Goal: Information Seeking & Learning: Learn about a topic

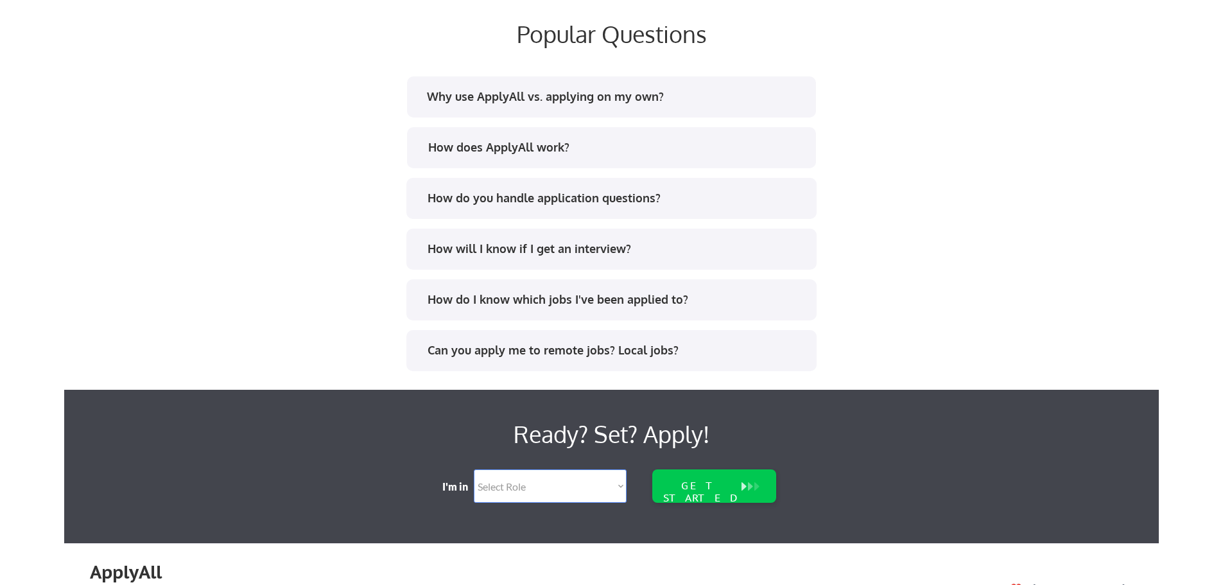
scroll to position [2433, 0]
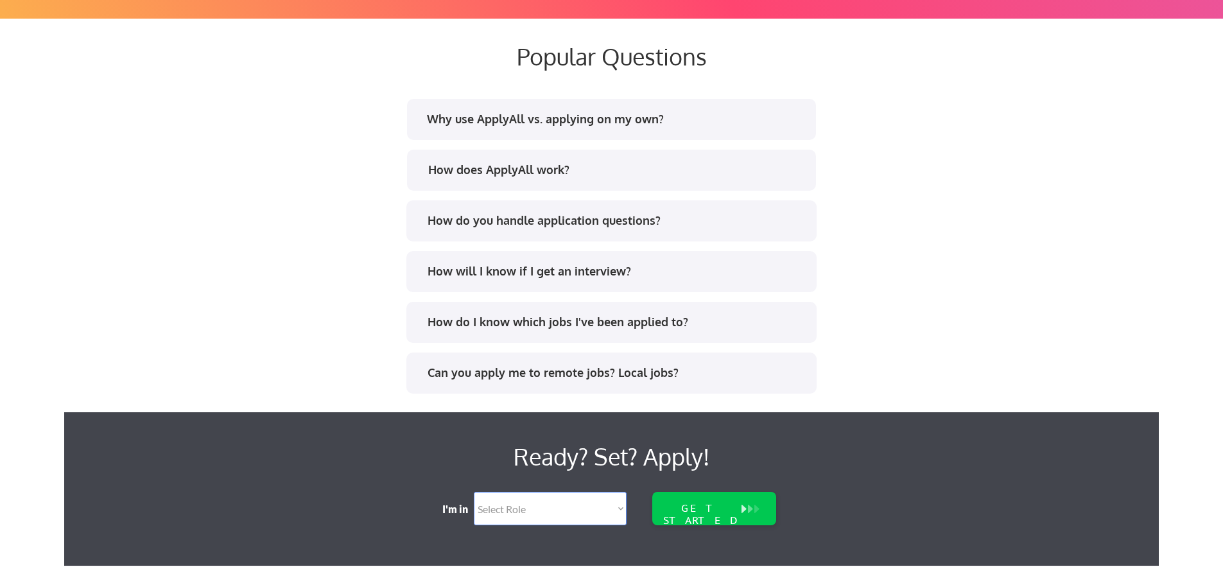
click at [434, 325] on div "How do I know which jobs I've been applied to?" at bounding box center [616, 322] width 377 height 16
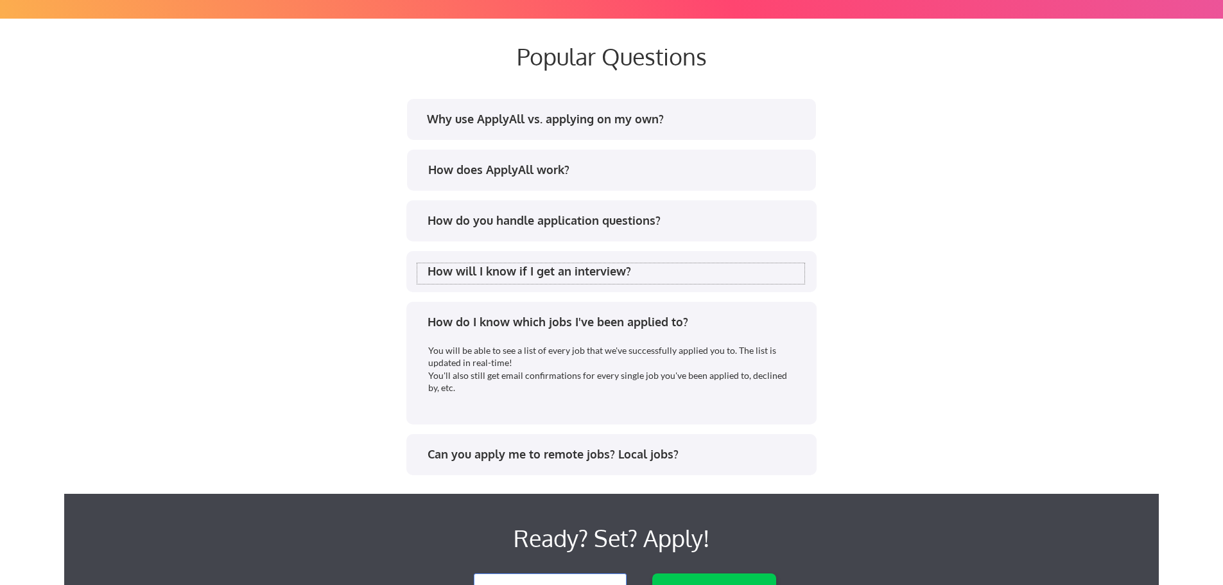
click at [442, 275] on div "How will I know if I get an interview?" at bounding box center [616, 271] width 377 height 16
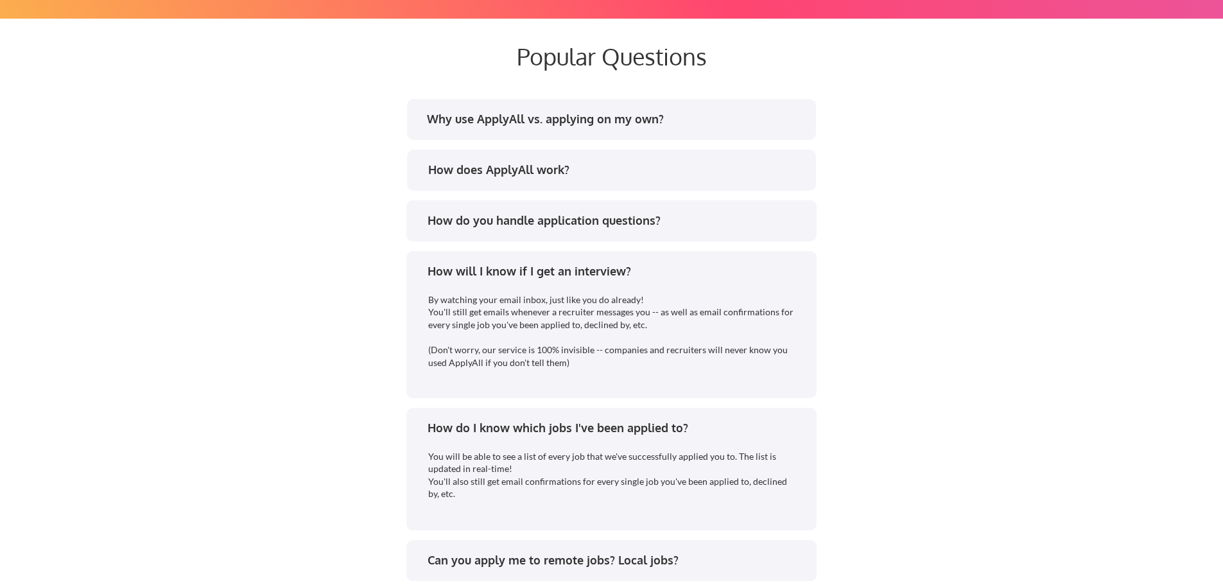
scroll to position [2369, 0]
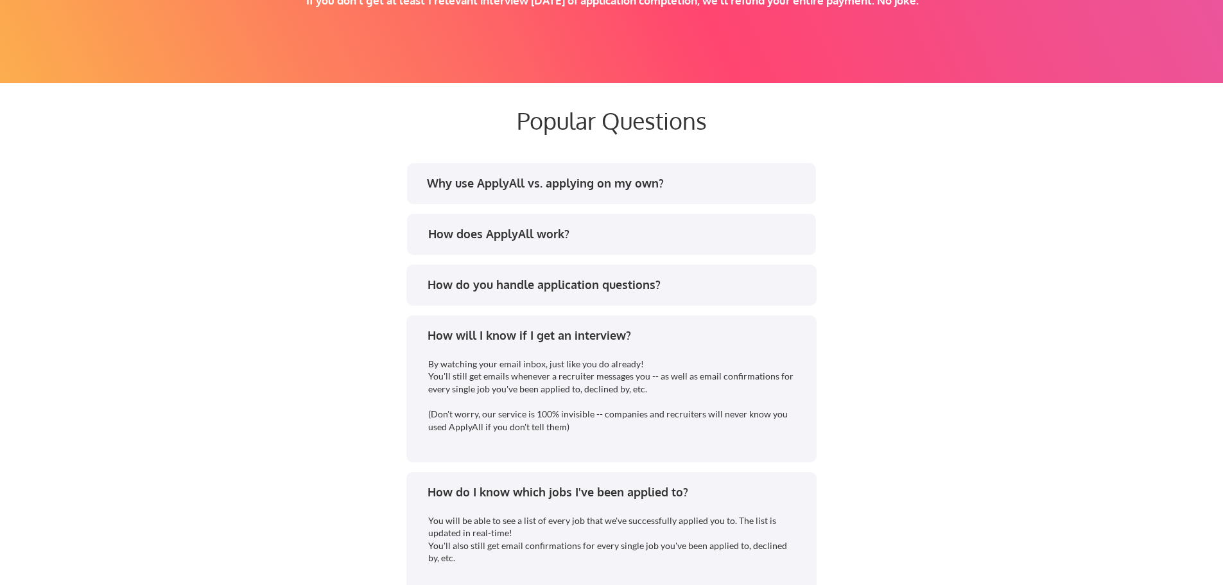
click at [546, 297] on div "How do you handle application questions?" at bounding box center [610, 287] width 387 height 21
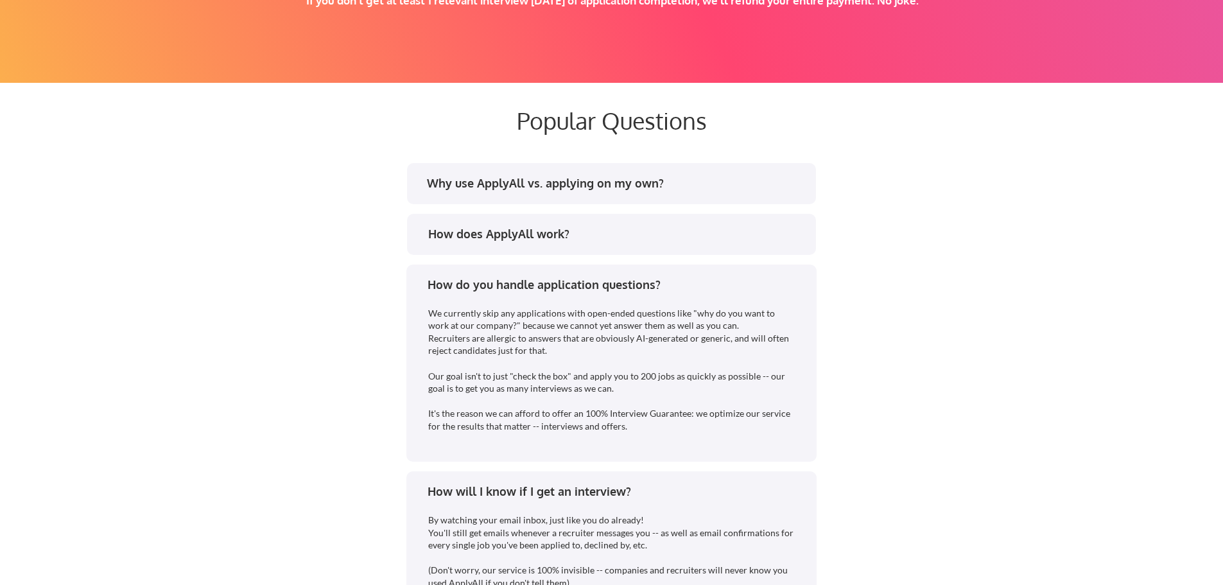
click at [544, 236] on div "How does ApplyAll work?" at bounding box center [616, 234] width 377 height 16
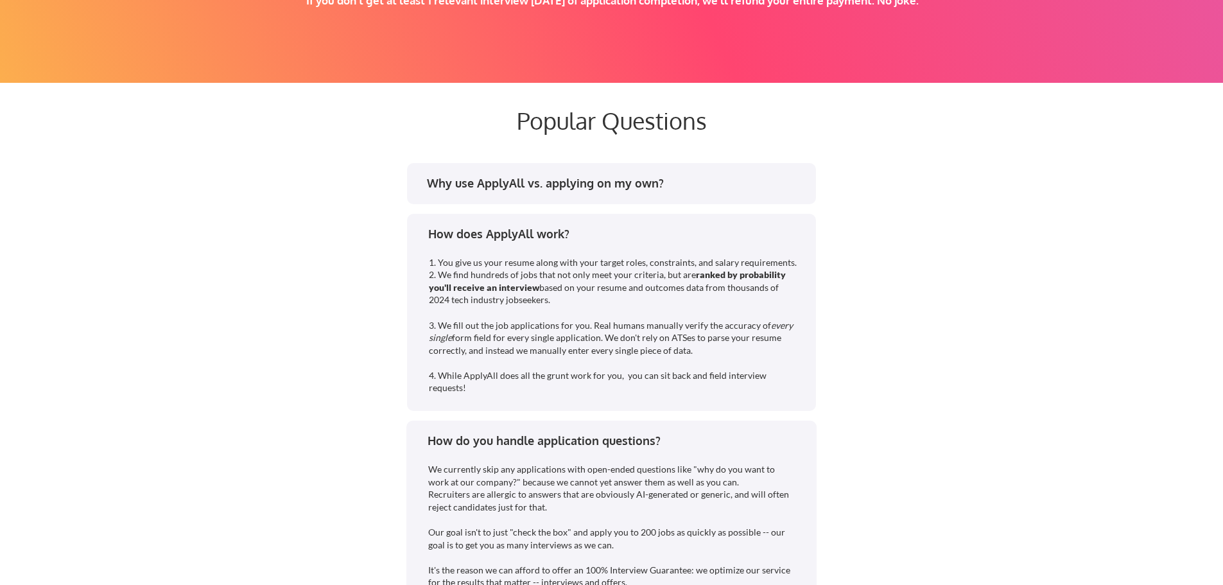
click at [570, 187] on div "Why use ApplyAll vs. applying on my own?" at bounding box center [615, 183] width 377 height 16
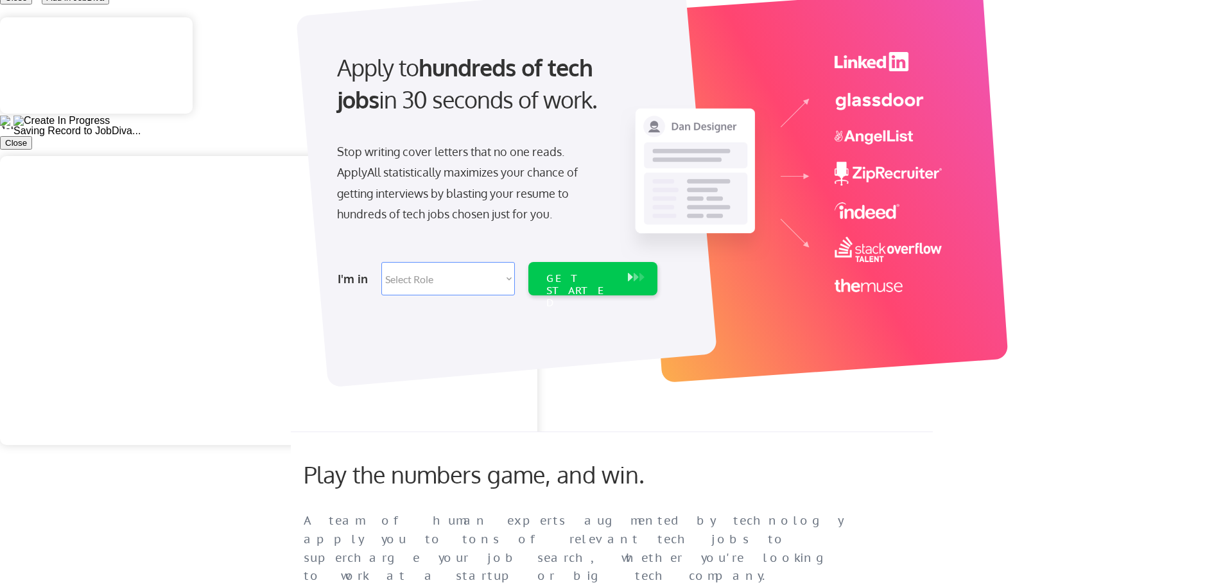
scroll to position [128, 0]
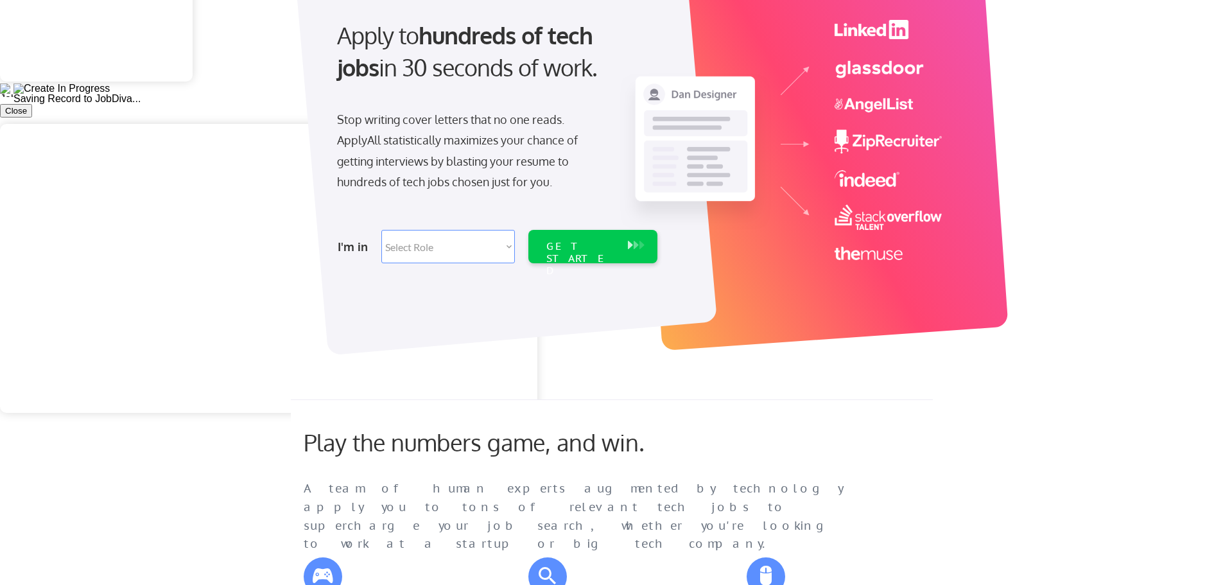
click at [508, 250] on select "Select Role Software Engineering Product Management Customer Success Sales UI/U…" at bounding box center [448, 246] width 134 height 33
select select ""engineering""
click at [381, 230] on select "Select Role Software Engineering Product Management Customer Success Sales UI/U…" at bounding box center [448, 246] width 134 height 33
select select ""engineering""
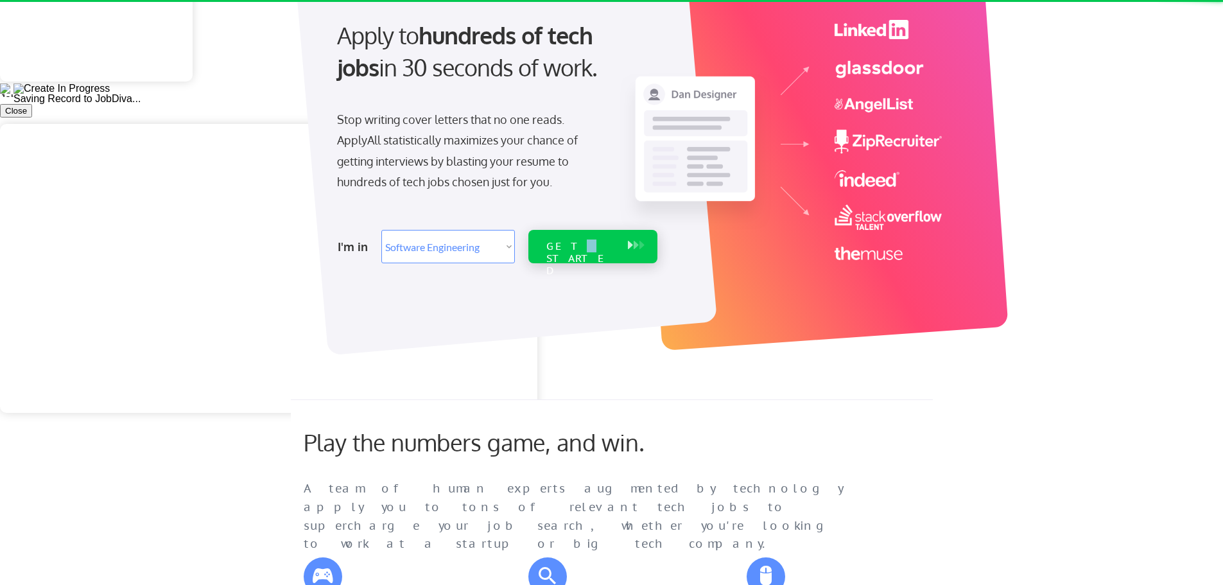
click at [567, 253] on div "GET STARTED" at bounding box center [581, 246] width 82 height 33
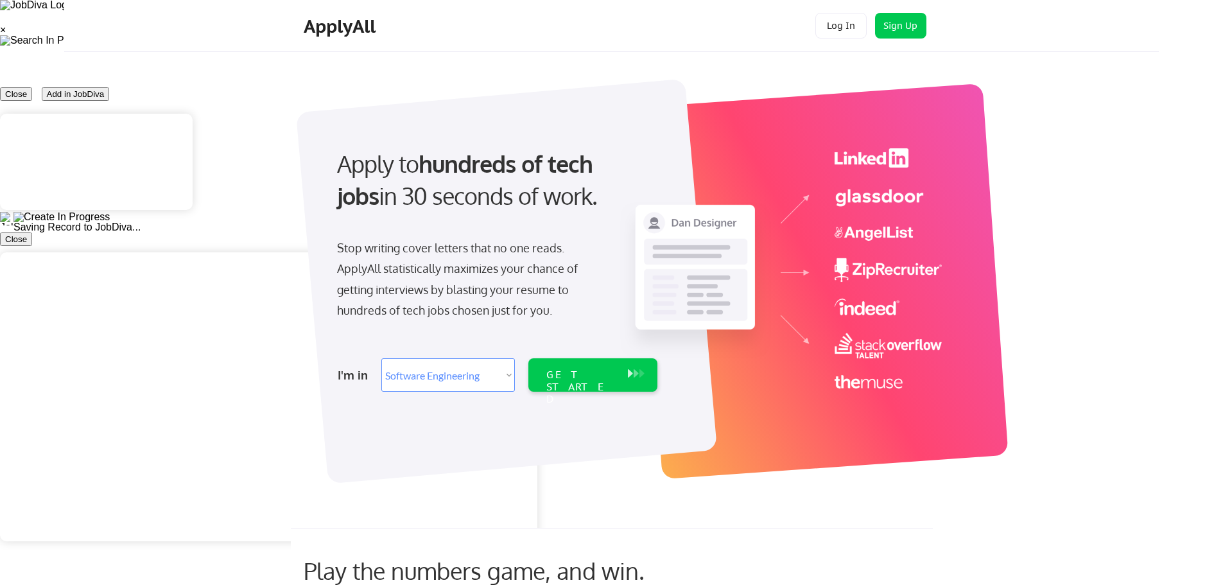
select select ""engineering""
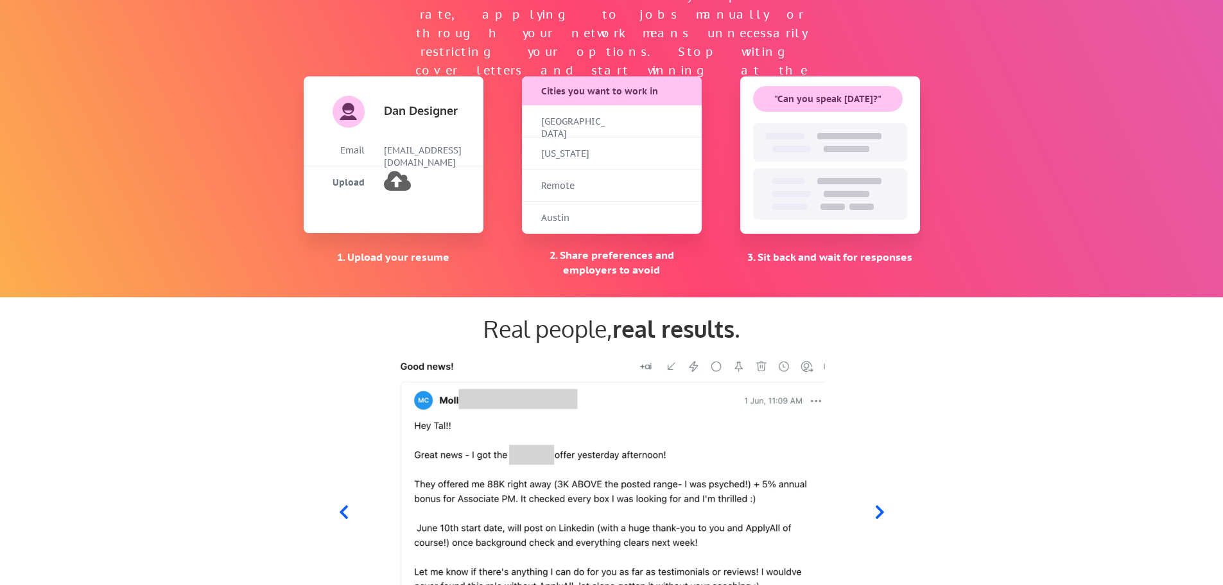
scroll to position [963, 0]
